Goal: Transaction & Acquisition: Download file/media

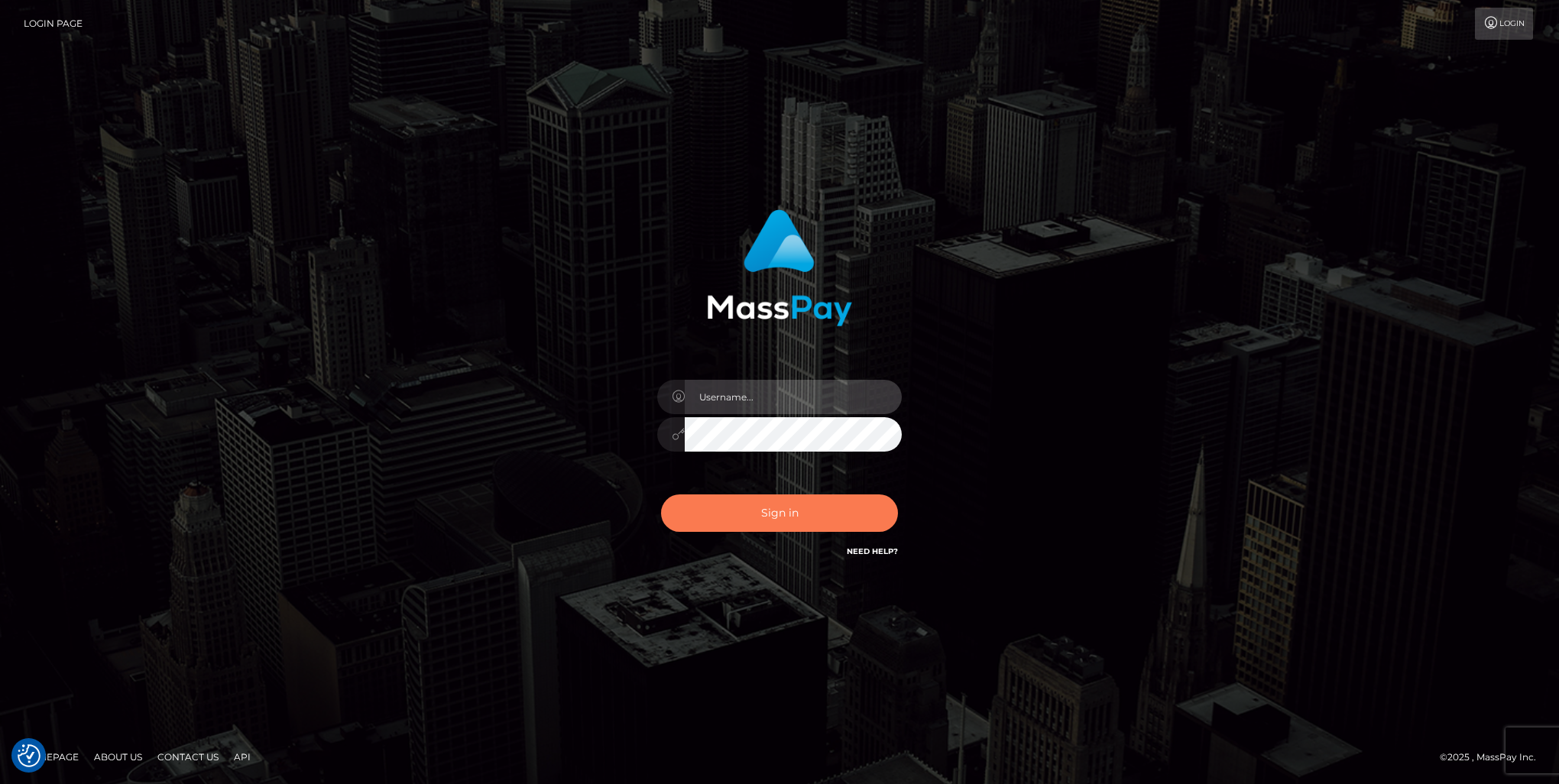
type input "nikki.bashford"
click at [733, 522] on button "Sign in" at bounding box center [780, 512] width 237 height 37
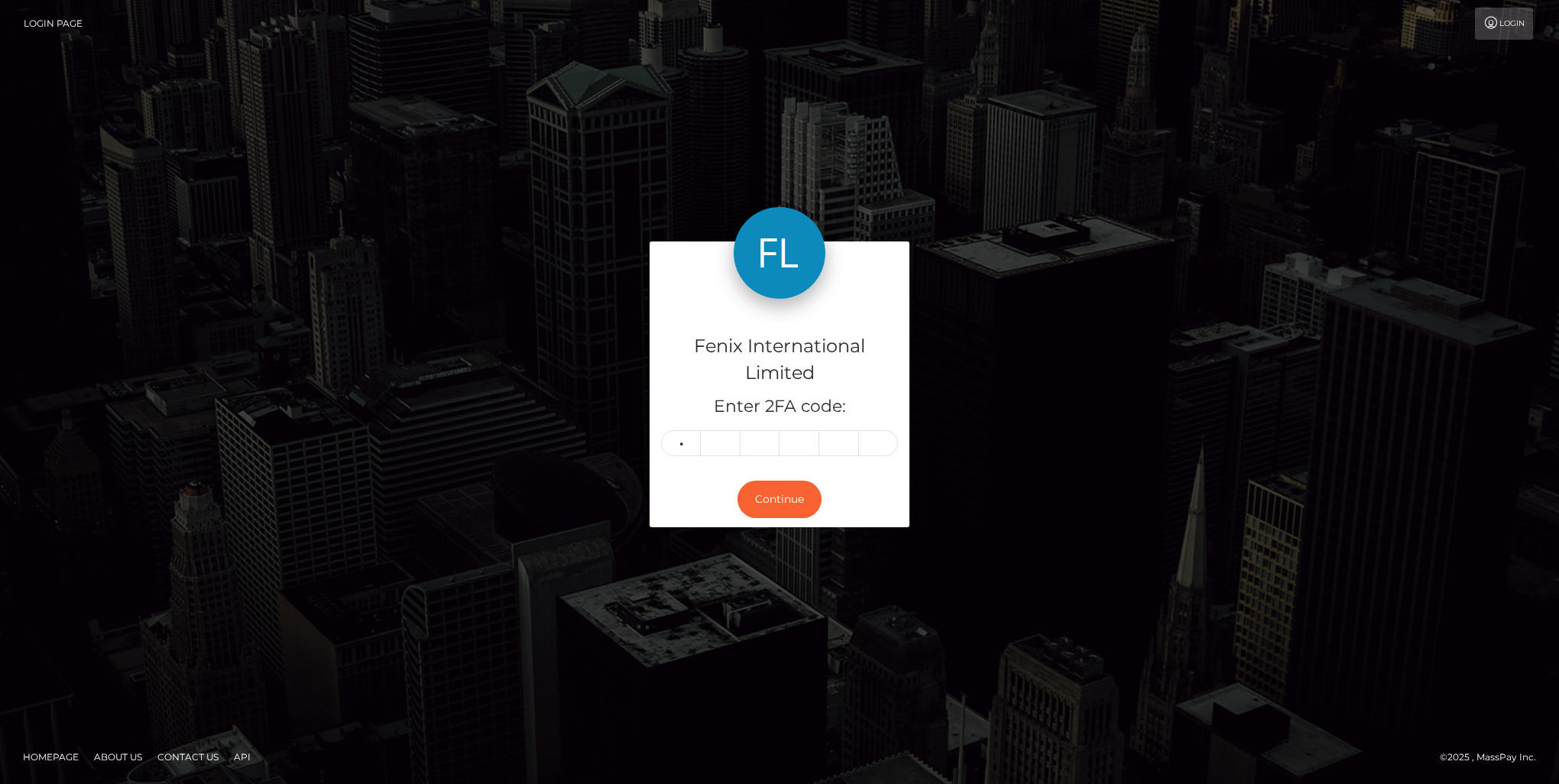
type input "6"
type input "8"
type input "2"
type input "6"
type input "1"
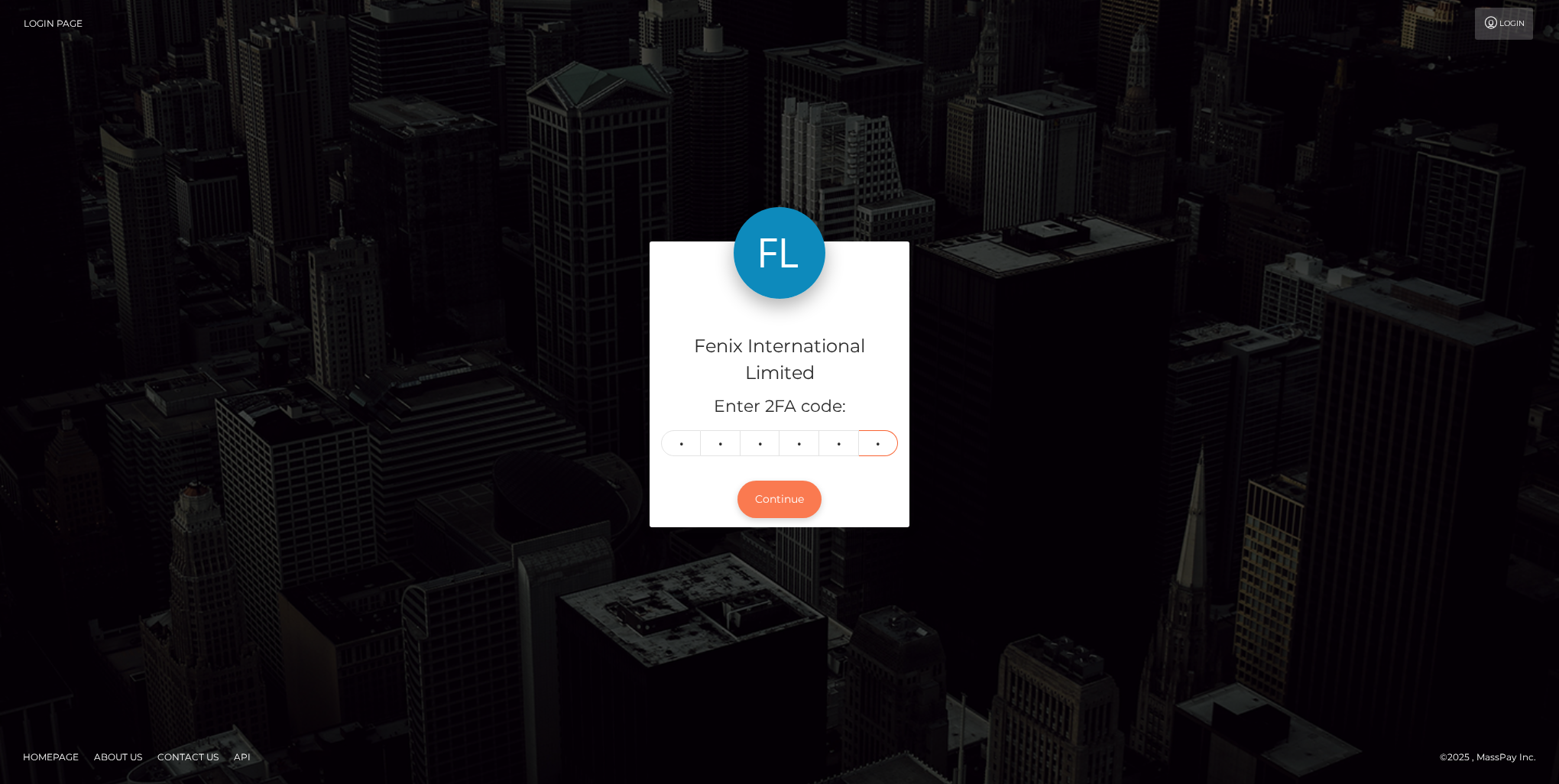
type input "9"
click at [775, 498] on button "Continue" at bounding box center [780, 498] width 84 height 37
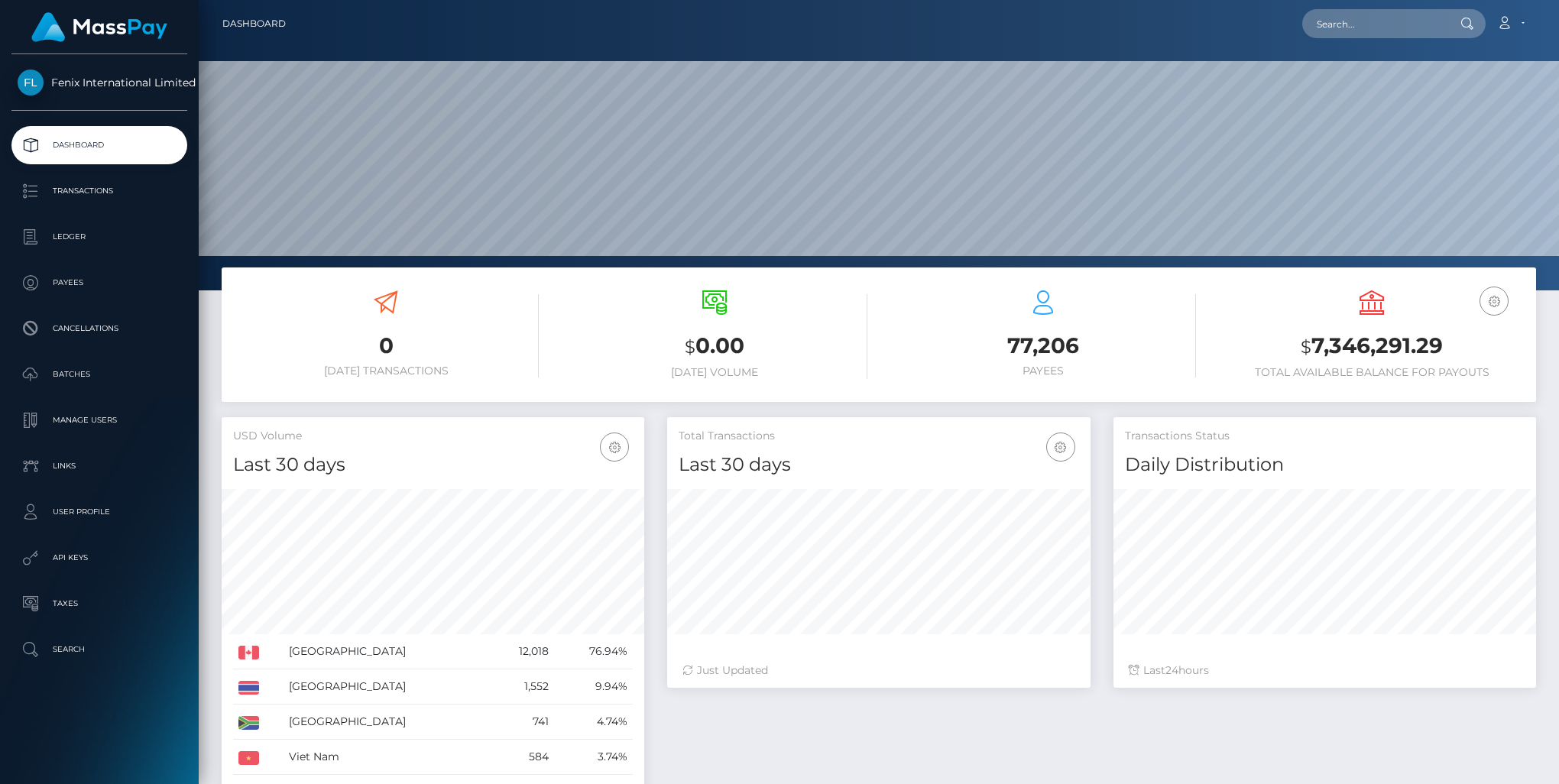
scroll to position [271, 422]
click at [79, 374] on p "Batches" at bounding box center [99, 375] width 163 height 23
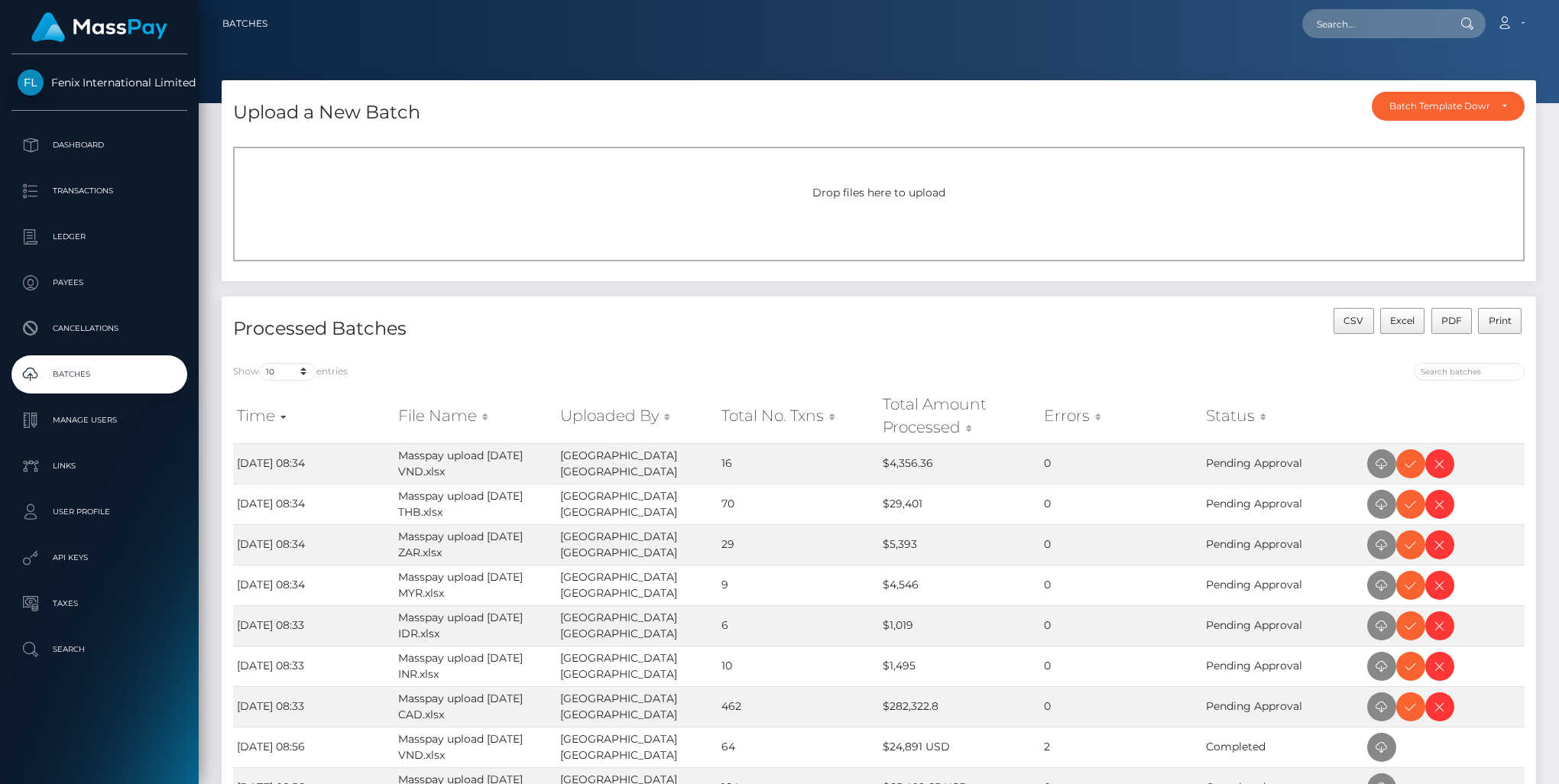
scroll to position [153, 0]
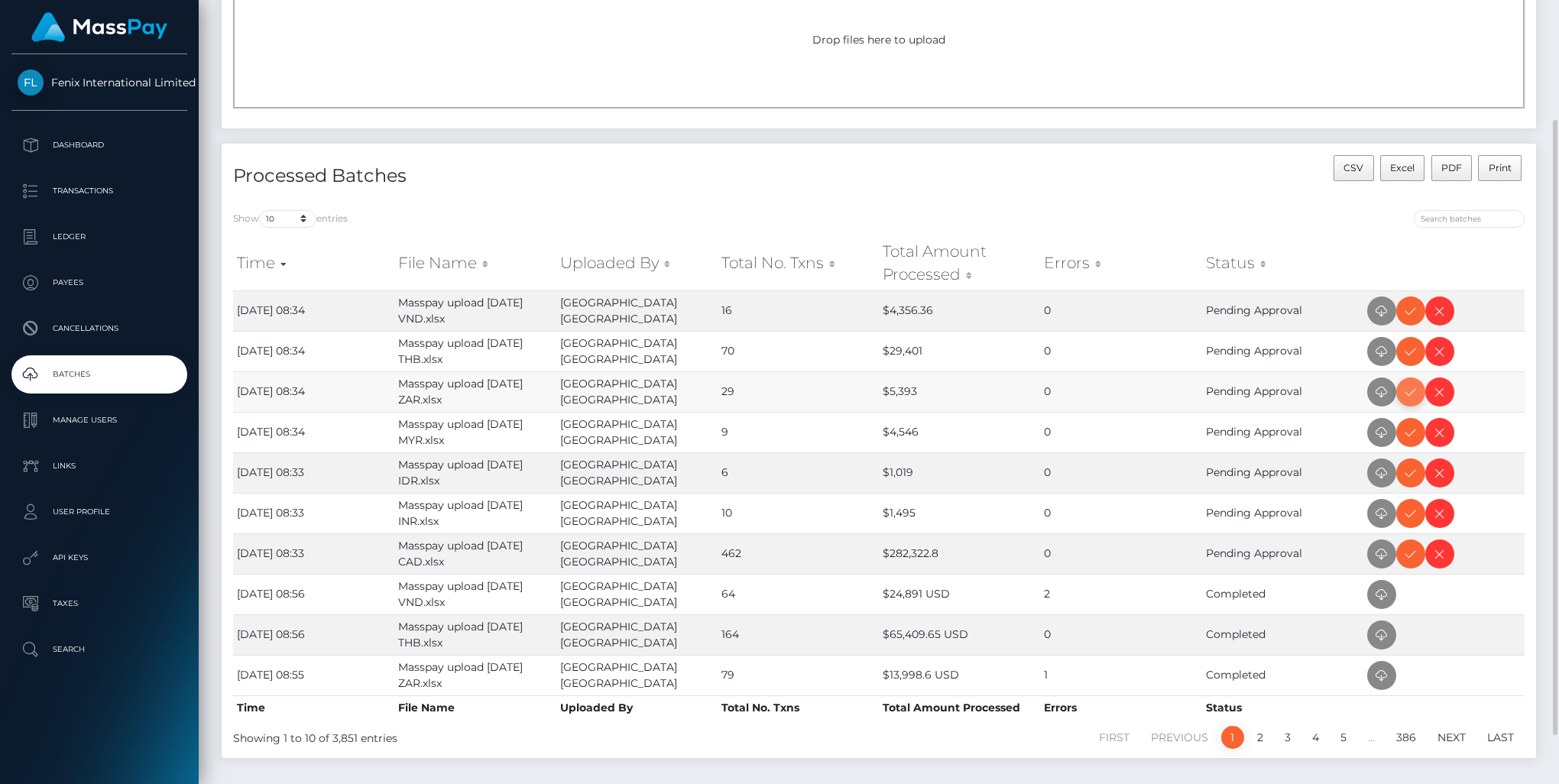
click at [1408, 390] on icon at bounding box center [1410, 392] width 18 height 19
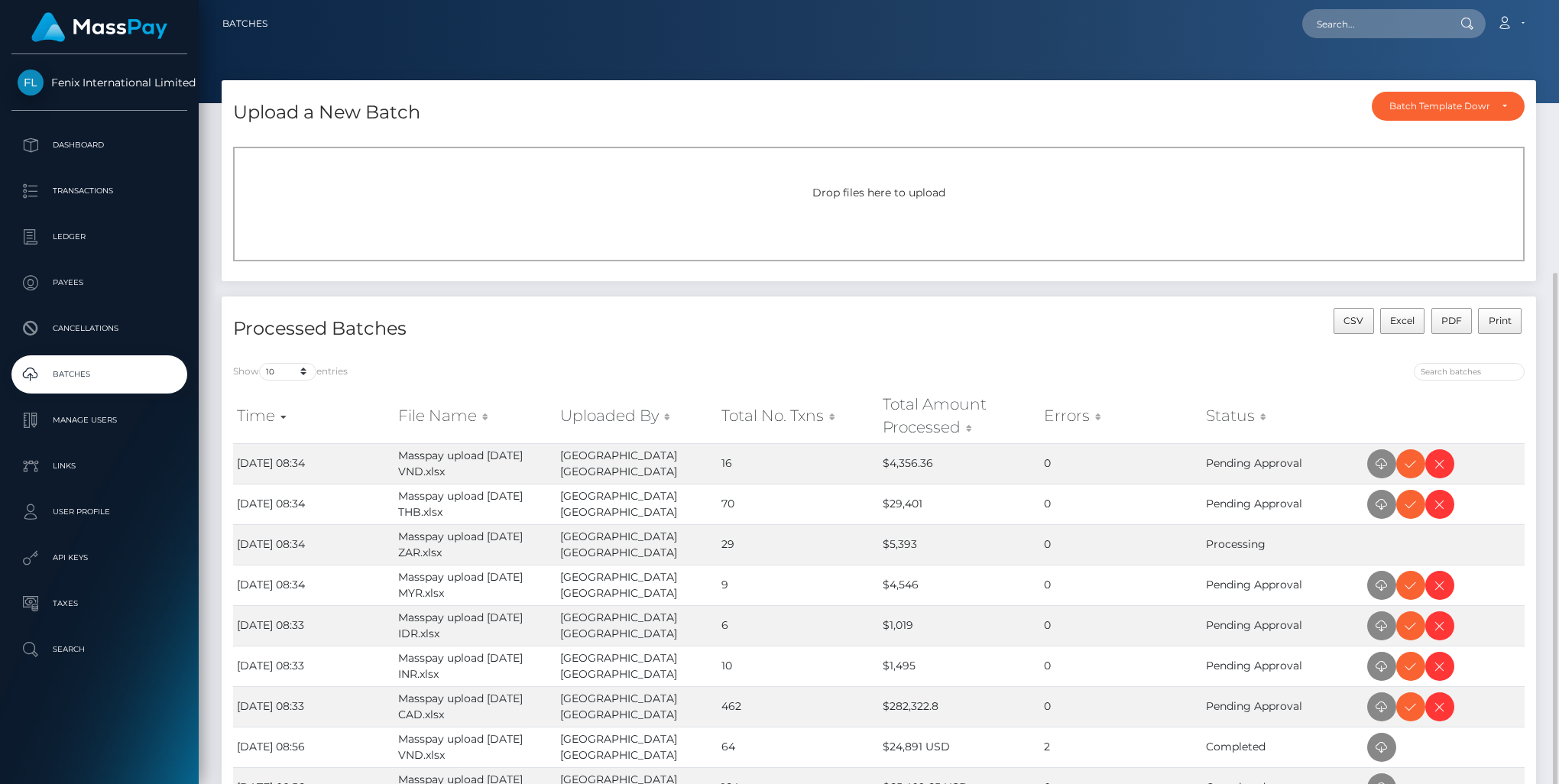
scroll to position [153, 0]
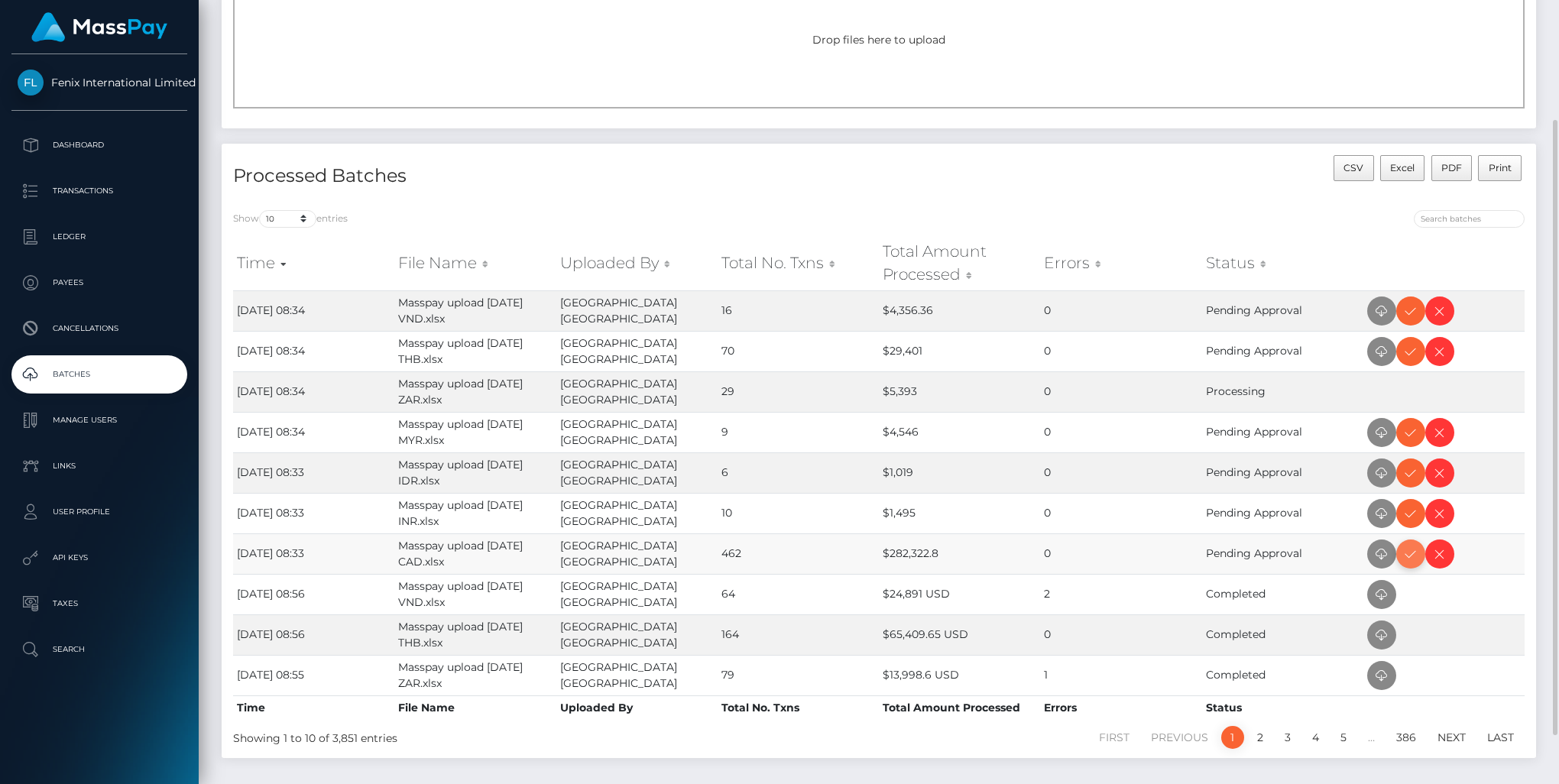
click at [1415, 551] on icon at bounding box center [1410, 554] width 18 height 19
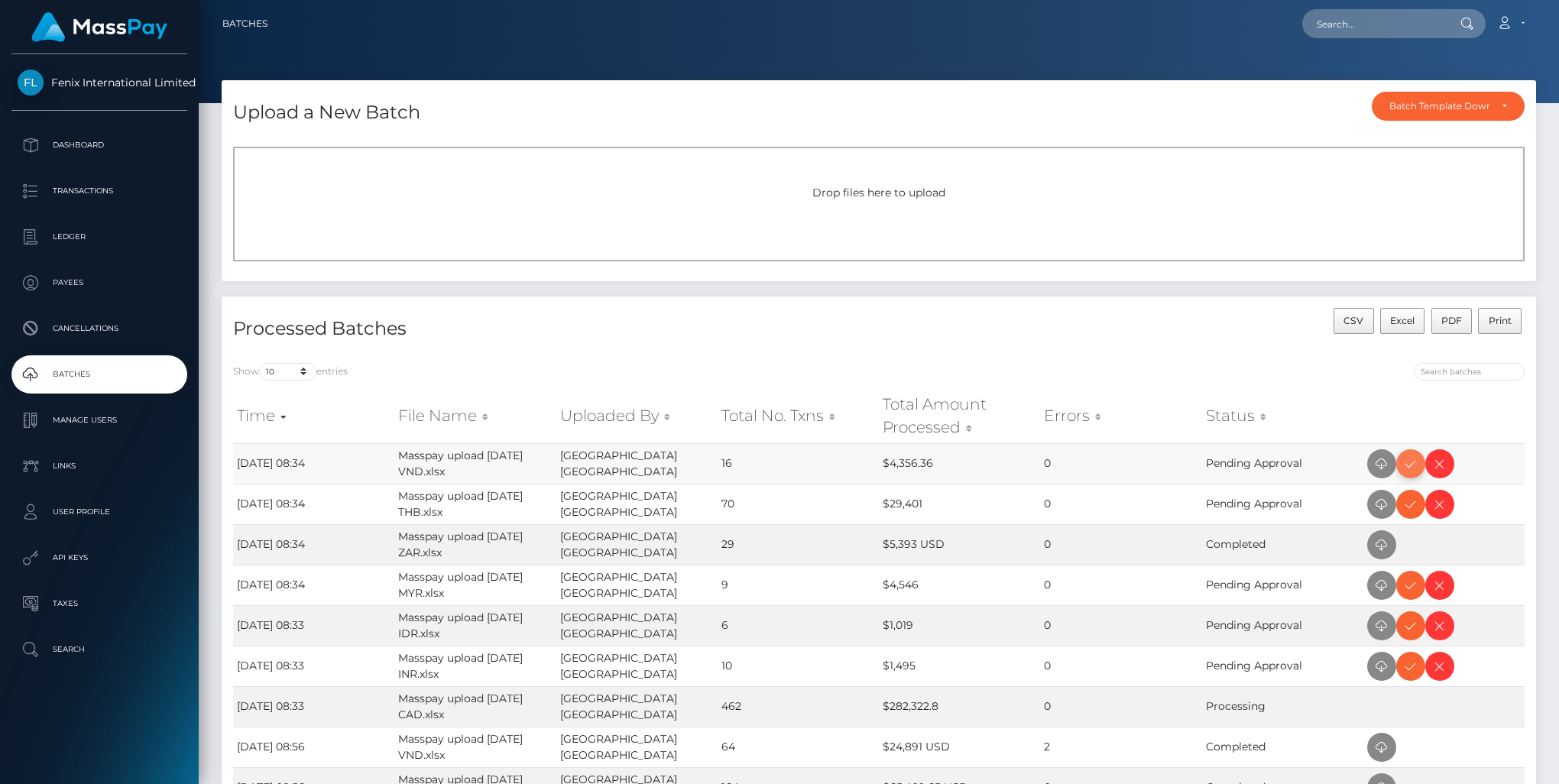
click at [1410, 466] on icon at bounding box center [1410, 464] width 18 height 19
click at [1411, 503] on icon at bounding box center [1410, 504] width 18 height 19
click at [1403, 590] on icon at bounding box center [1410, 585] width 18 height 19
click at [1409, 618] on icon at bounding box center [1410, 626] width 18 height 19
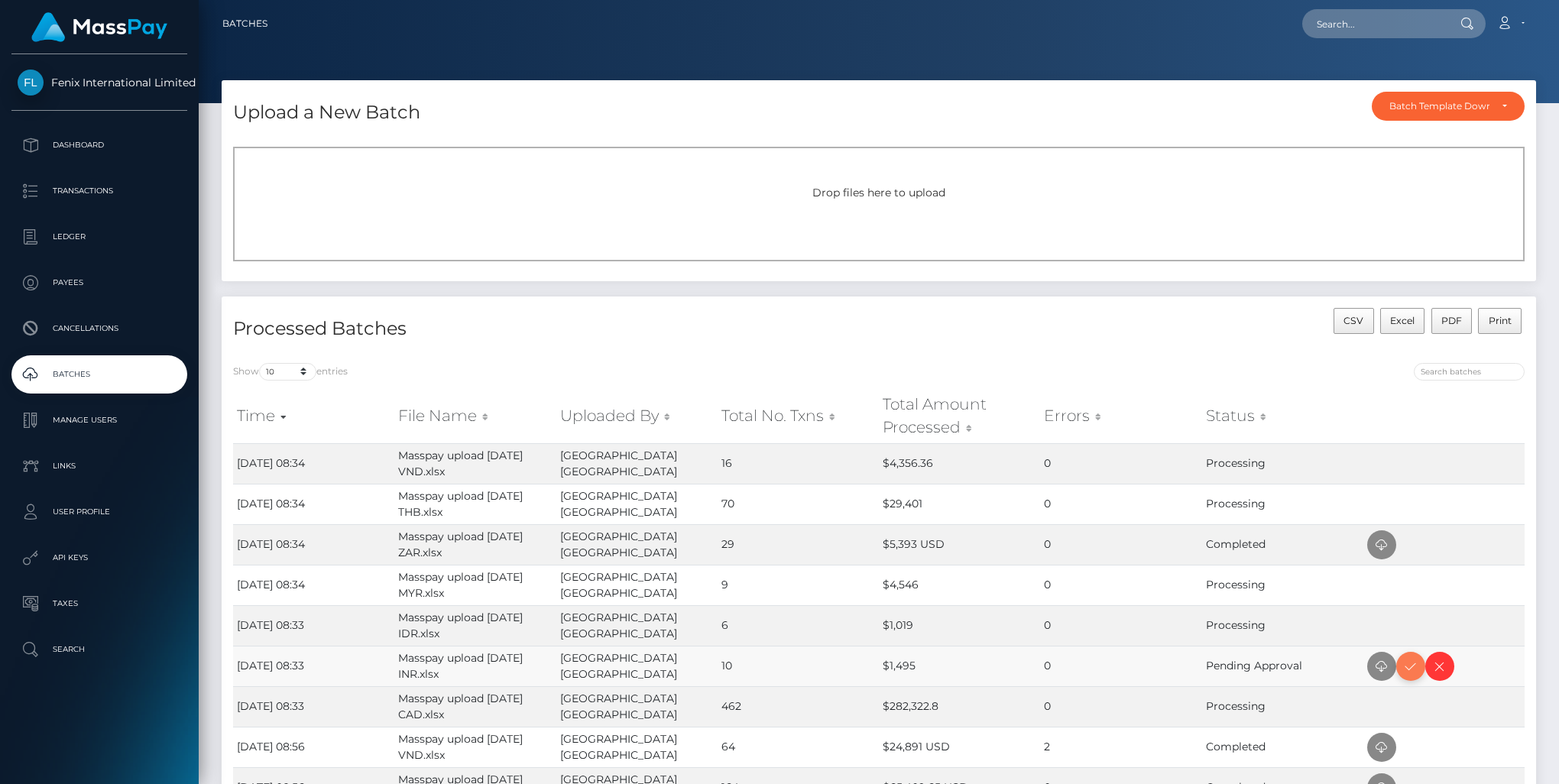
click at [1410, 657] on icon at bounding box center [1410, 666] width 18 height 19
